Goal: Transaction & Acquisition: Purchase product/service

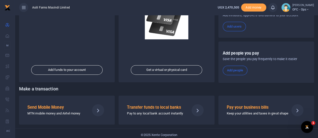
scroll to position [87, 0]
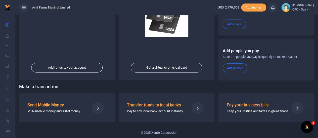
click at [65, 109] on p "MTN mobile money and Airtel money" at bounding box center [56, 111] width 58 height 5
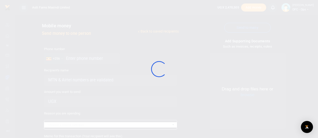
select select
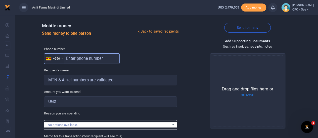
click at [75, 57] on input "text" at bounding box center [82, 58] width 76 height 11
type input "782247720"
type input "Jacob Okello"
type input "782247720"
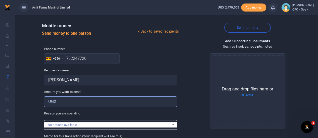
click at [73, 102] on input "Amount you want to send" at bounding box center [110, 102] width 133 height 11
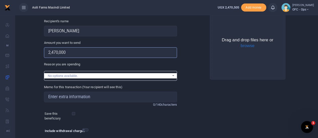
scroll to position [50, 0]
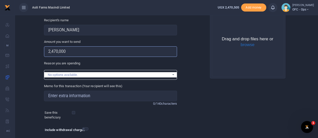
type input "2,470,000"
click at [103, 96] on input "Memo for this transaction (Your recipient will see this)" at bounding box center [110, 96] width 133 height 11
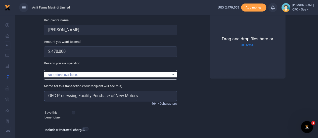
type input "OFC Processing Facility Purchase of New Motors"
click at [250, 45] on button "browse" at bounding box center [247, 45] width 14 height 5
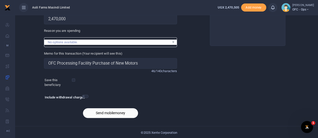
scroll to position [83, 0]
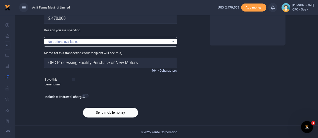
click at [106, 113] on button "Send mobilemoney" at bounding box center [110, 113] width 55 height 10
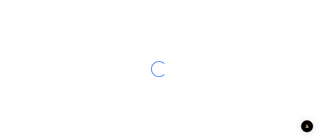
scroll to position [83, 0]
select select
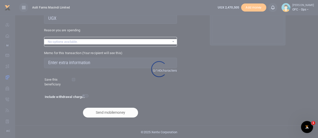
scroll to position [0, 0]
